Goal: Task Accomplishment & Management: Use online tool/utility

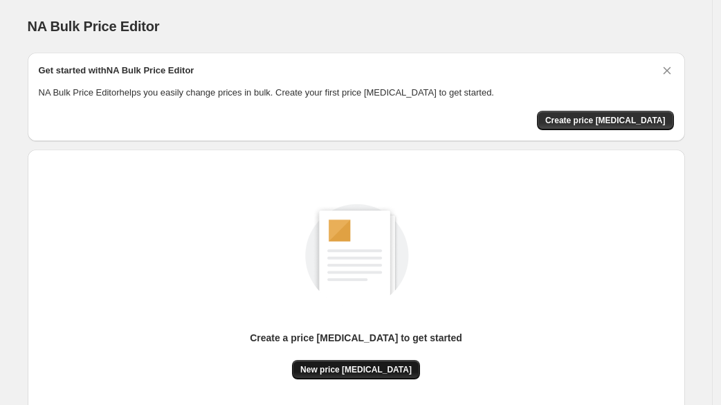
click at [351, 364] on span "New price [MEDICAL_DATA]" at bounding box center [355, 369] width 111 height 11
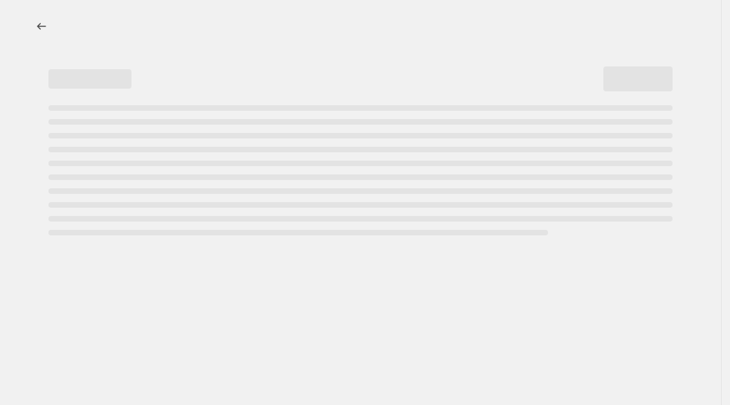
select select "percentage"
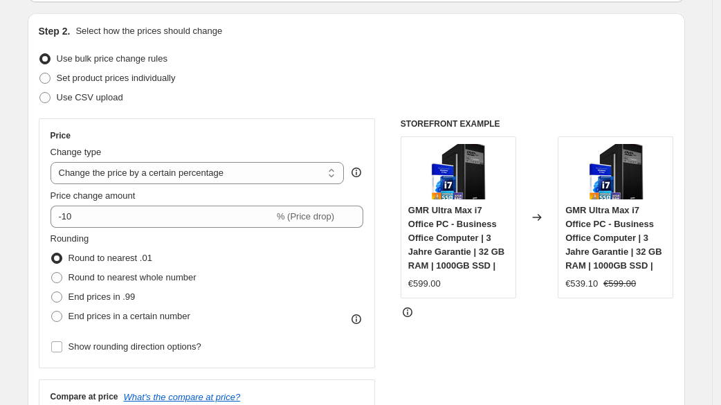
scroll to position [172, 0]
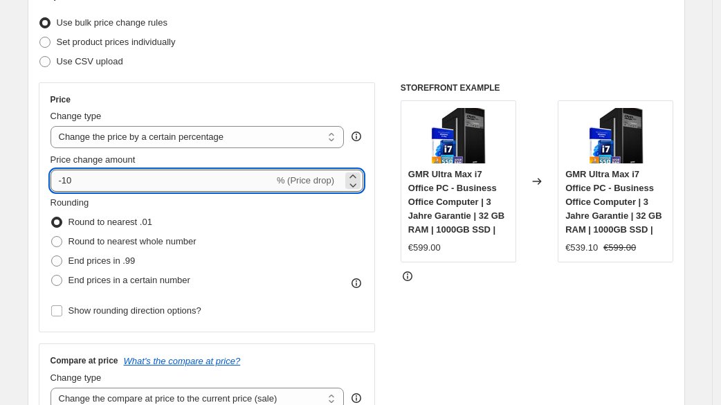
click at [134, 177] on input "-10" at bounding box center [163, 181] width 224 height 22
type input "-1"
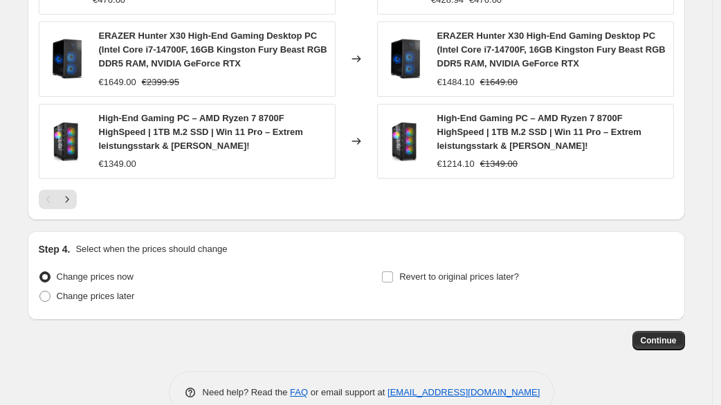
scroll to position [1041, 0]
type input "-30"
click at [665, 334] on span "Continue" at bounding box center [659, 339] width 36 height 11
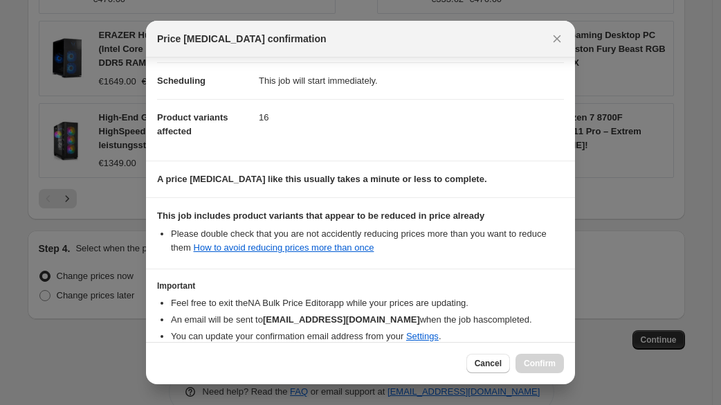
scroll to position [176, 0]
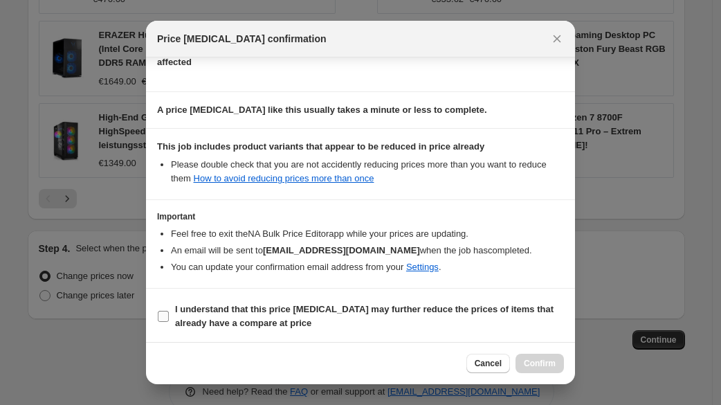
click at [204, 305] on b "I understand that this price [MEDICAL_DATA] may further reduce the prices of it…" at bounding box center [364, 316] width 379 height 24
click at [165, 311] on input "I understand that this price [MEDICAL_DATA] may further reduce the prices of it…" at bounding box center [163, 316] width 11 height 11
checkbox input "true"
click at [554, 362] on span "Confirm" at bounding box center [540, 363] width 32 height 11
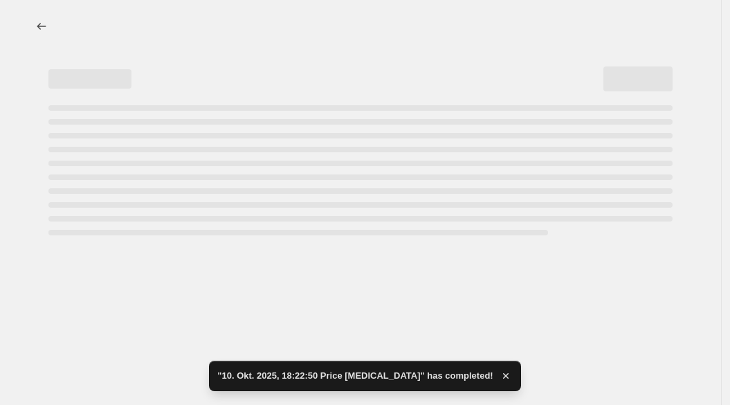
select select "percentage"
